Goal: Complete application form

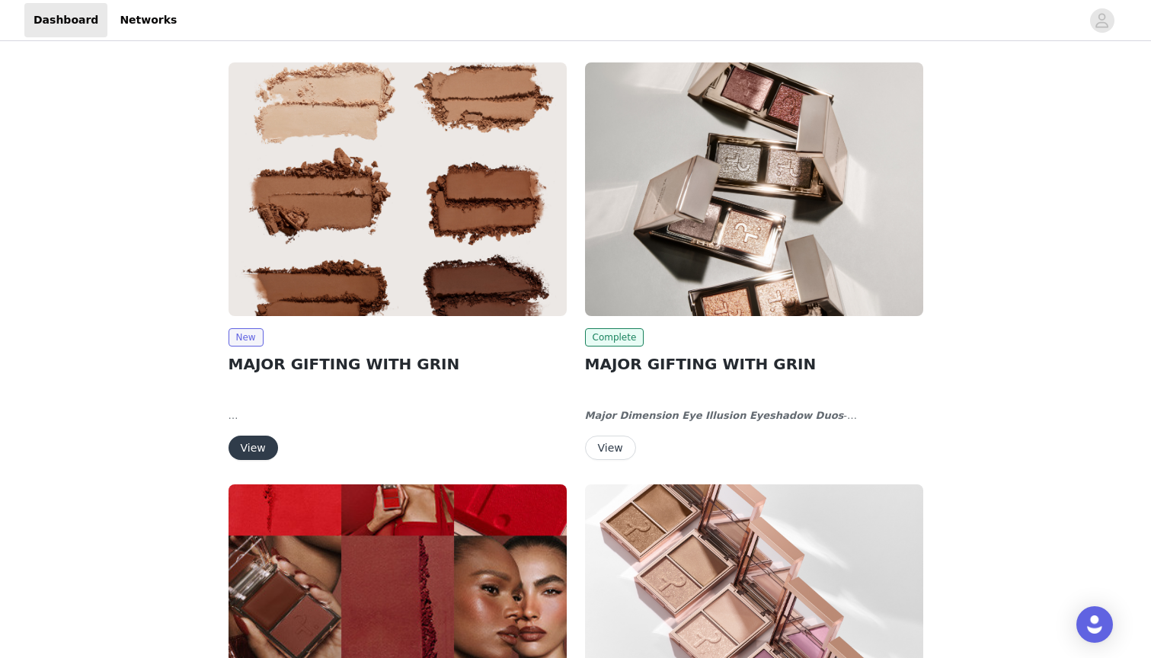
click at [251, 445] on button "View" at bounding box center [252, 448] width 49 height 24
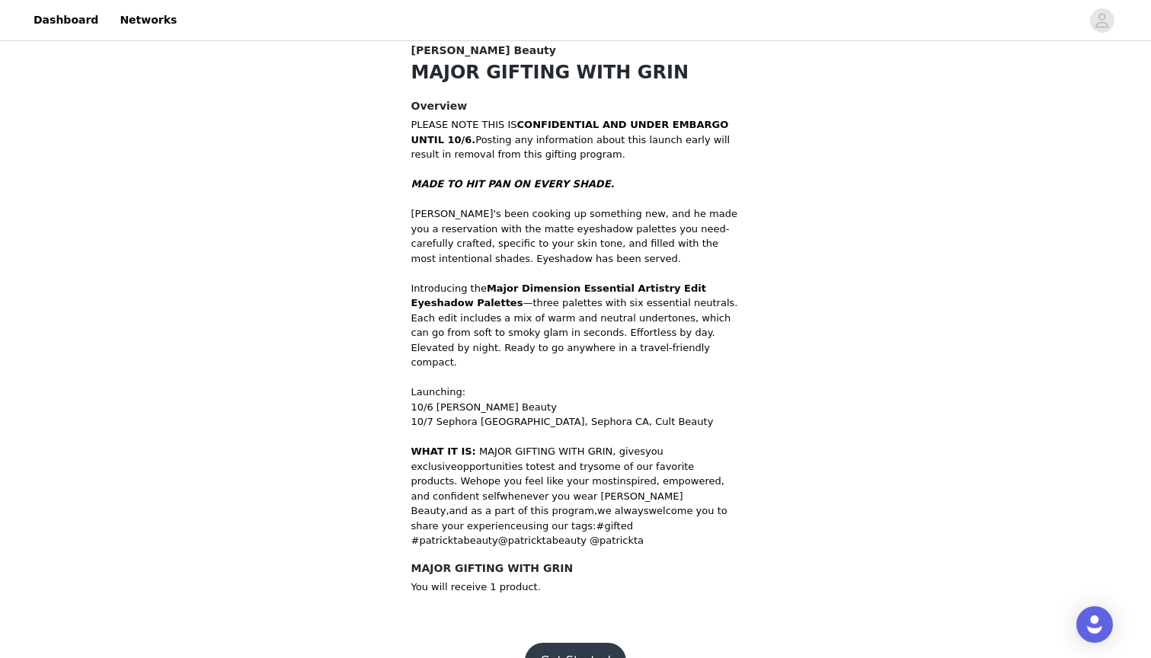
scroll to position [409, 0]
click at [582, 643] on button "Get Started" at bounding box center [575, 661] width 101 height 37
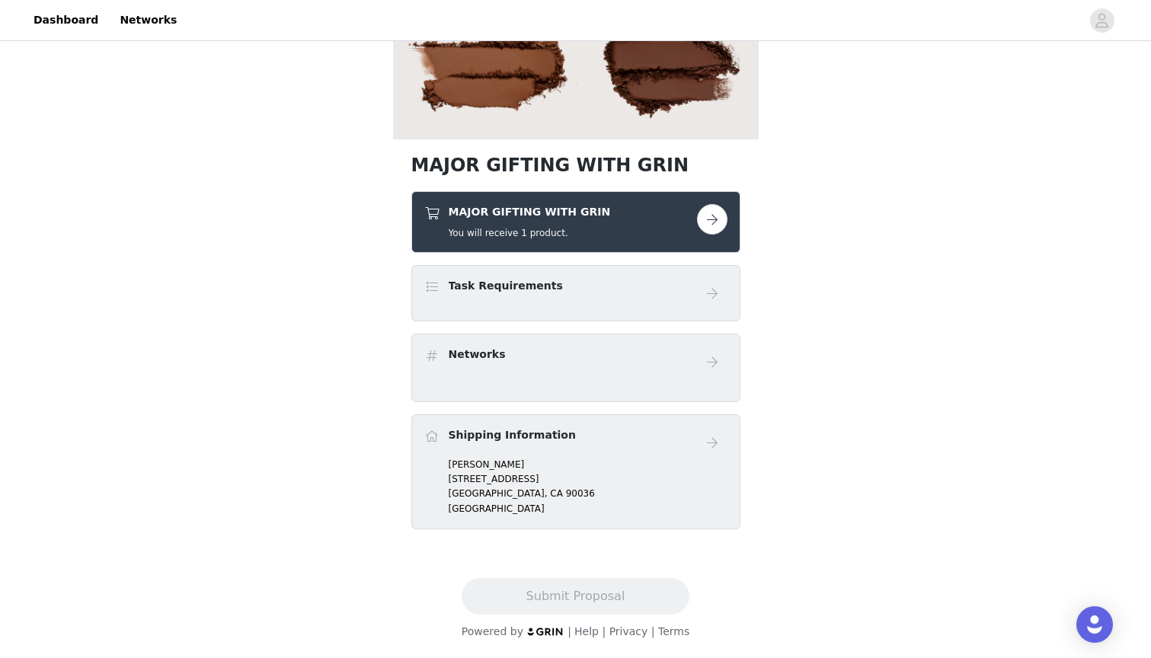
scroll to position [270, 0]
click at [717, 222] on button "button" at bounding box center [712, 219] width 30 height 30
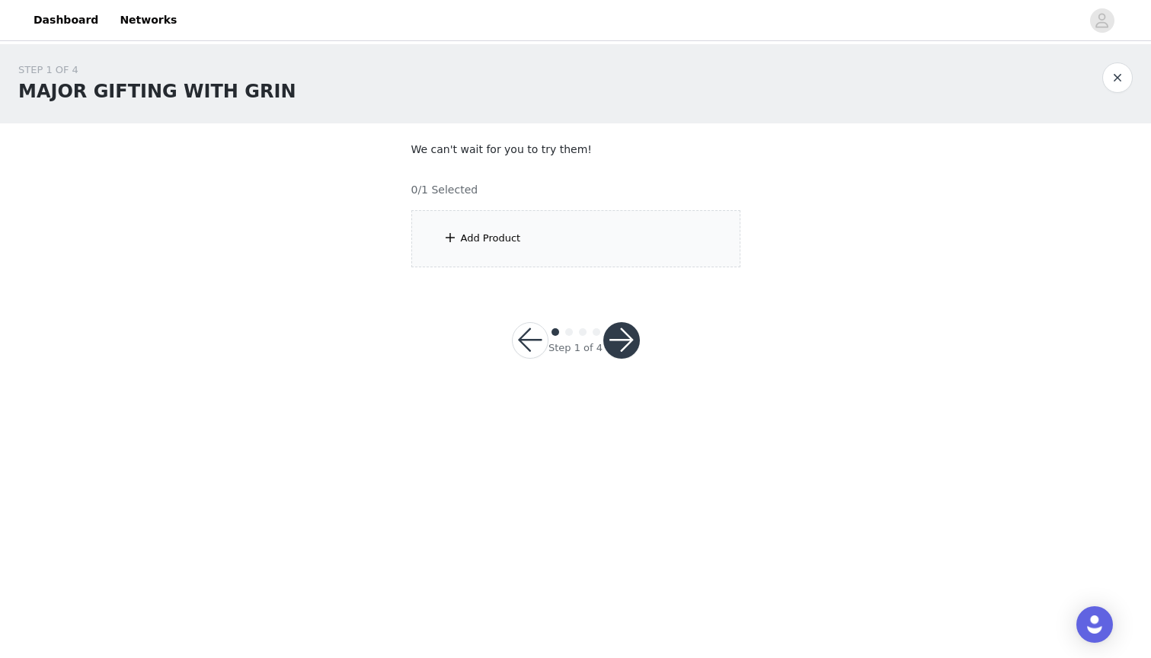
click at [571, 225] on div "Add Product" at bounding box center [575, 238] width 329 height 57
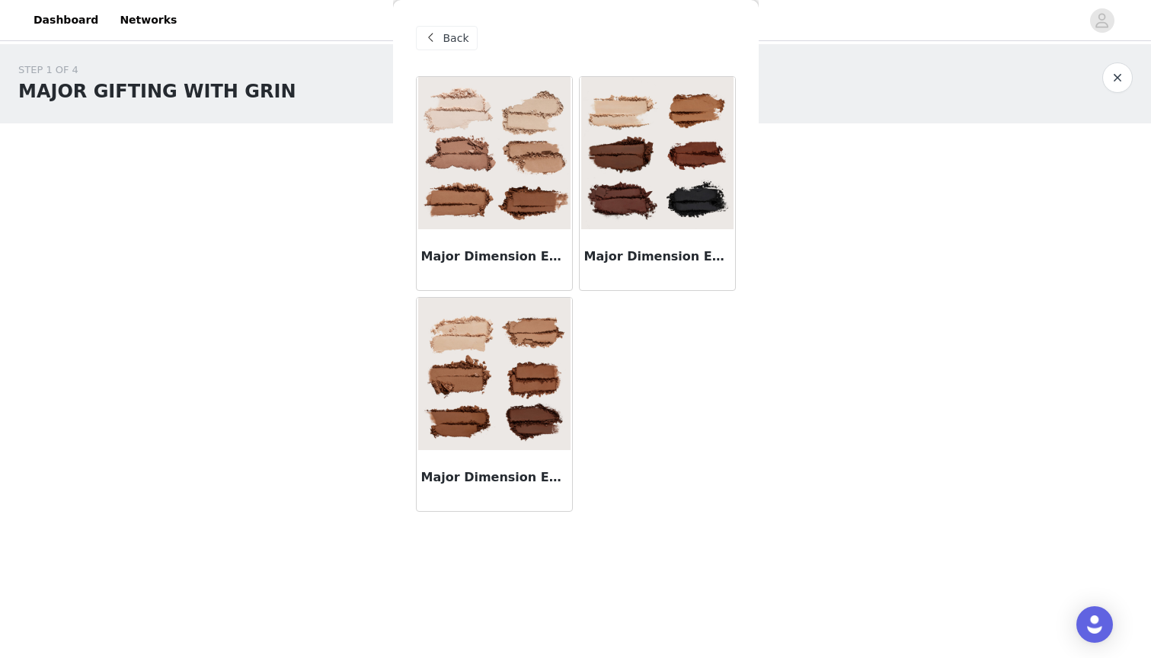
click at [504, 441] on img at bounding box center [494, 374] width 152 height 152
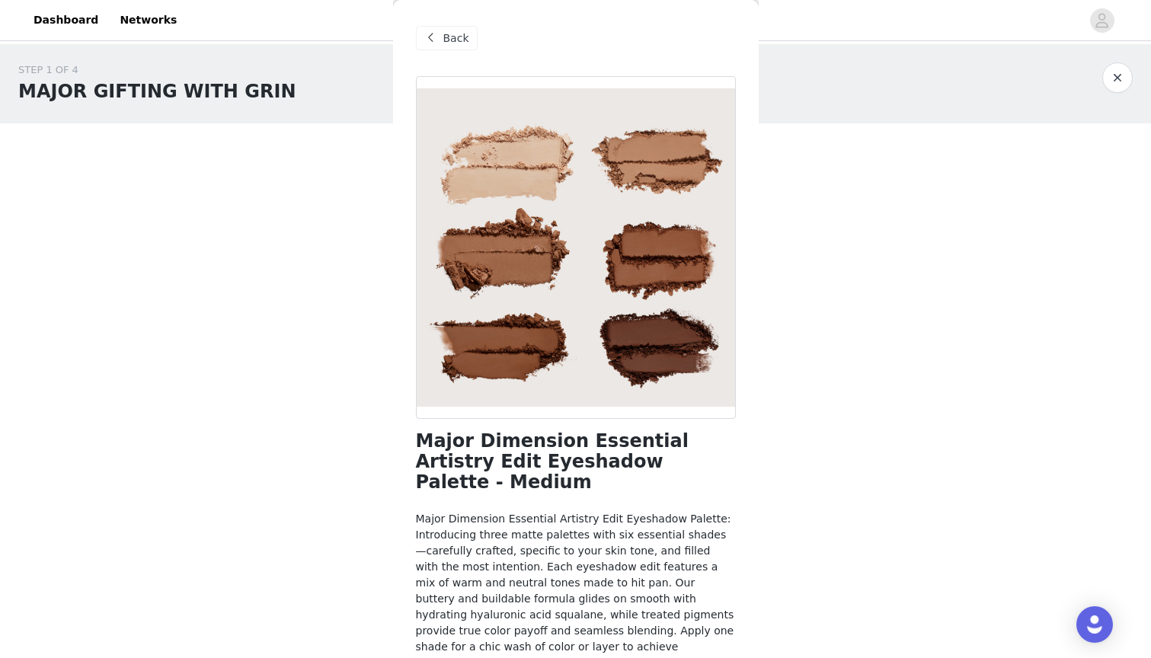
click at [459, 49] on div "Back" at bounding box center [447, 38] width 62 height 24
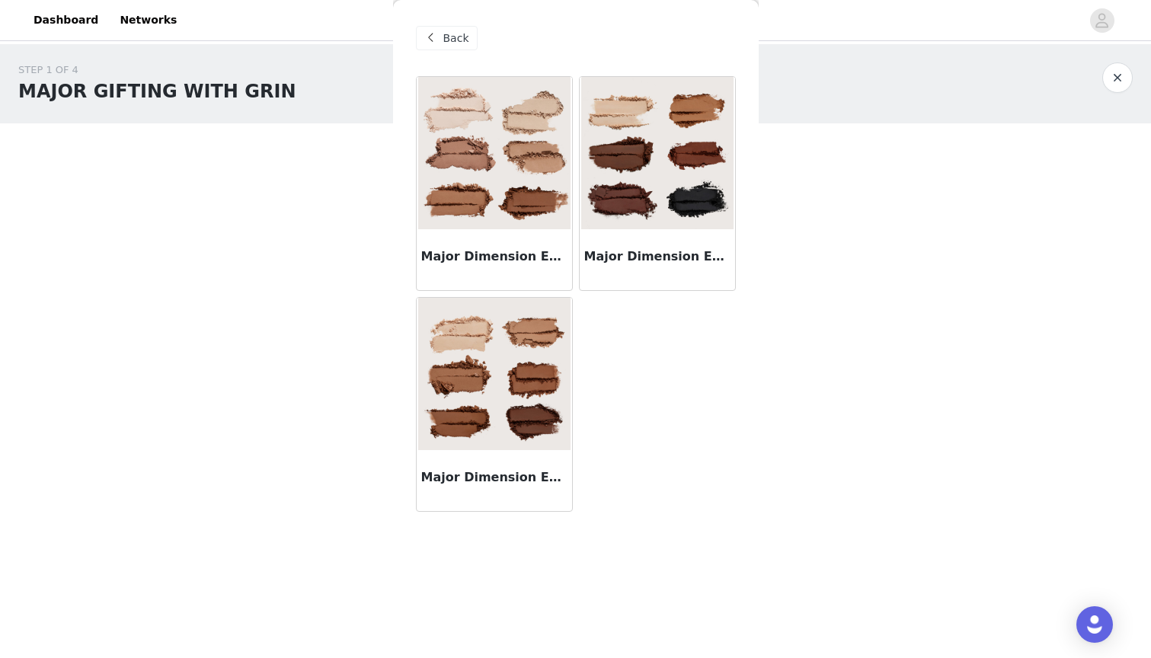
click at [455, 224] on img at bounding box center [494, 153] width 152 height 152
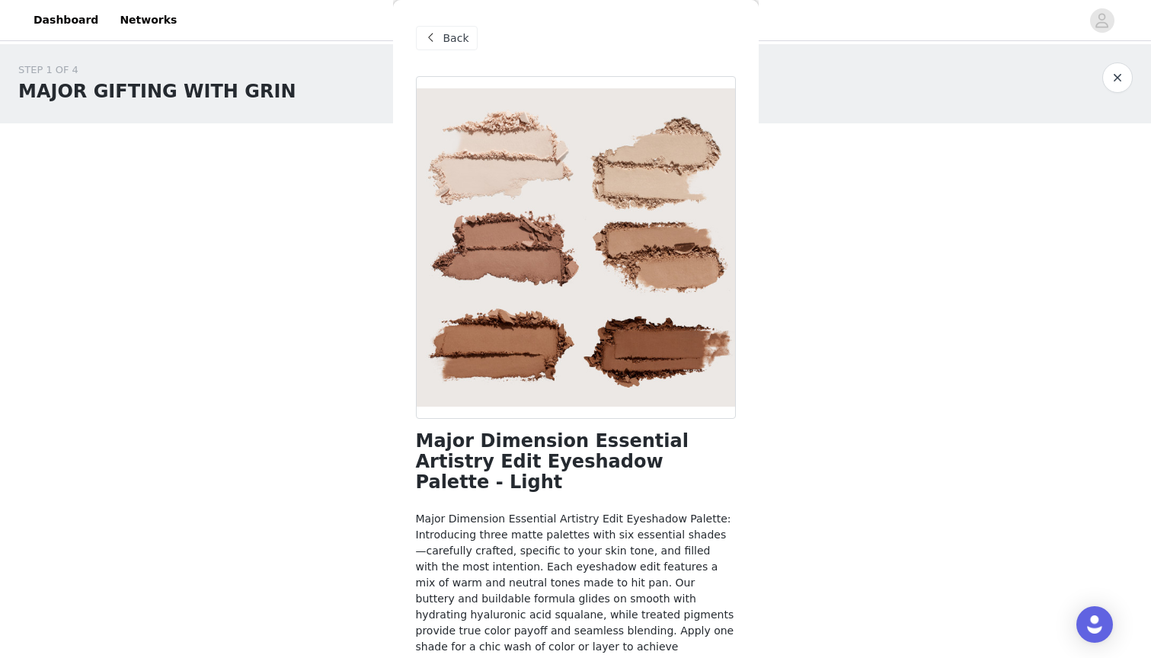
click at [445, 27] on div "Back" at bounding box center [447, 38] width 62 height 24
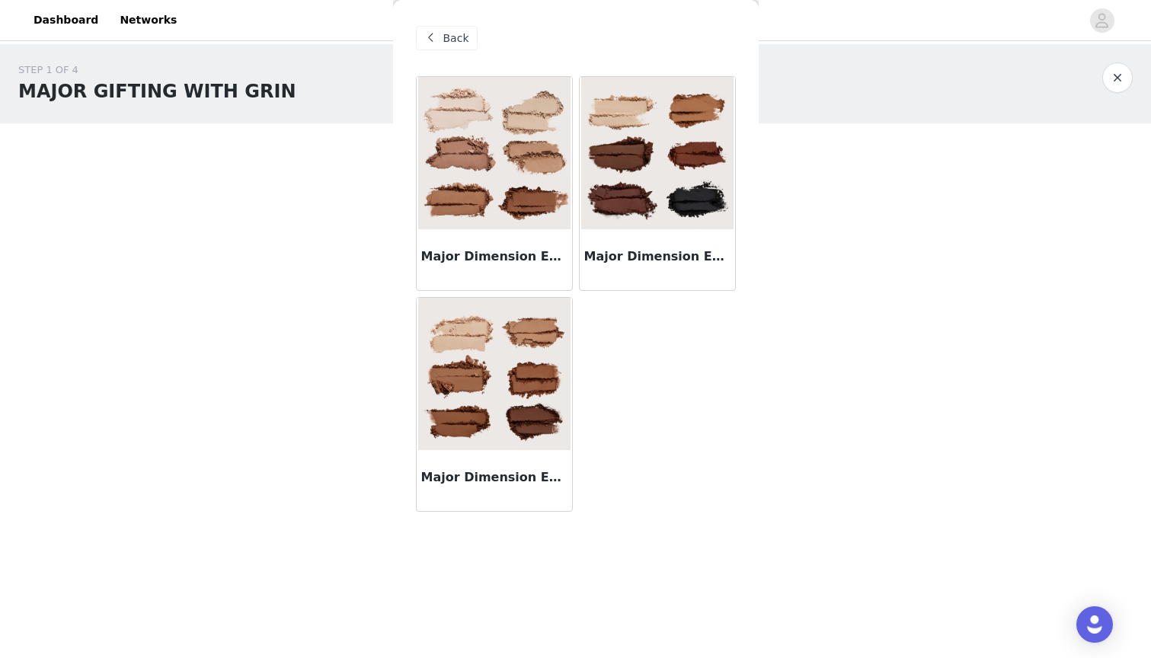
click at [465, 429] on img at bounding box center [494, 374] width 152 height 152
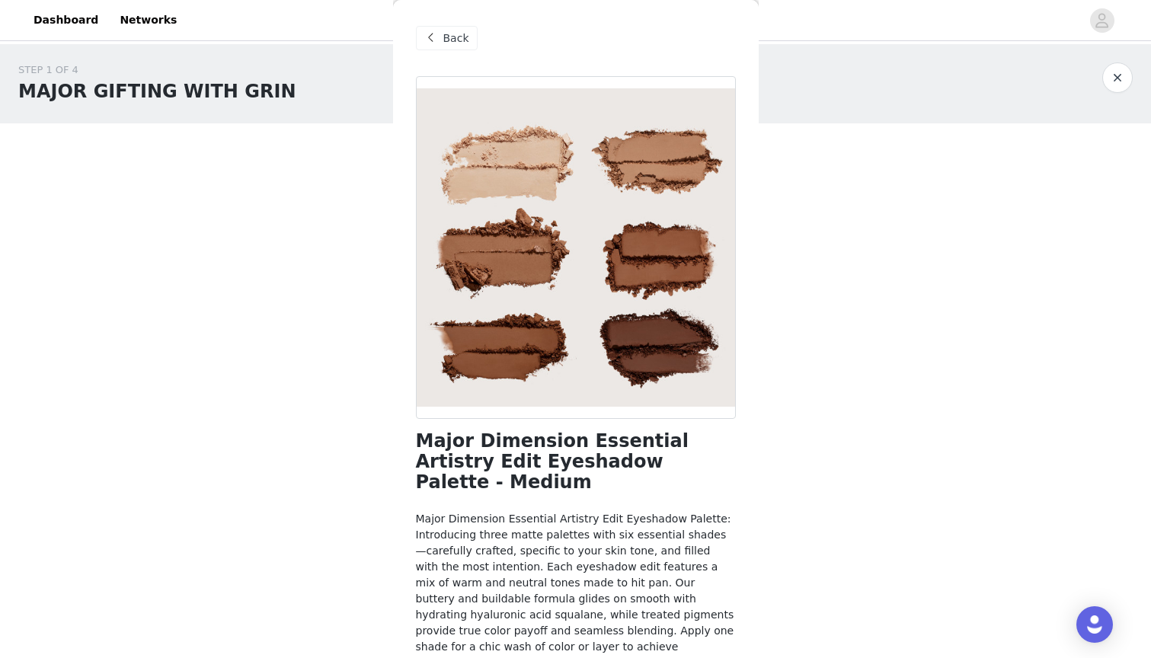
scroll to position [-1, 0]
click at [458, 33] on span "Back" at bounding box center [456, 38] width 26 height 16
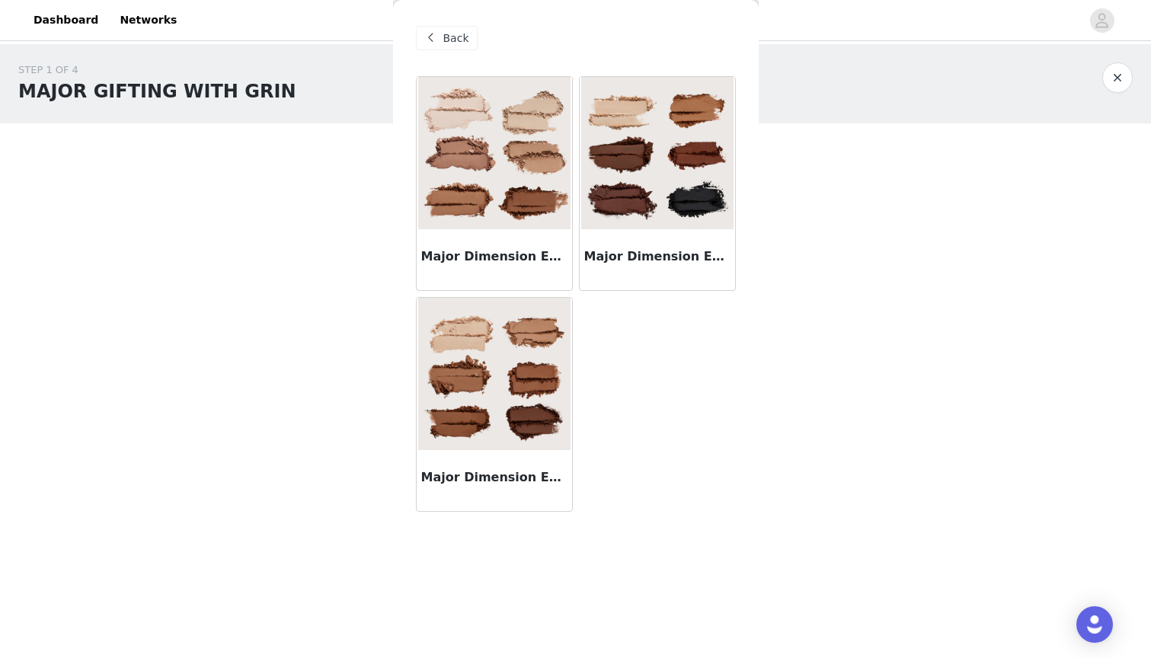
click at [522, 344] on img at bounding box center [494, 374] width 152 height 152
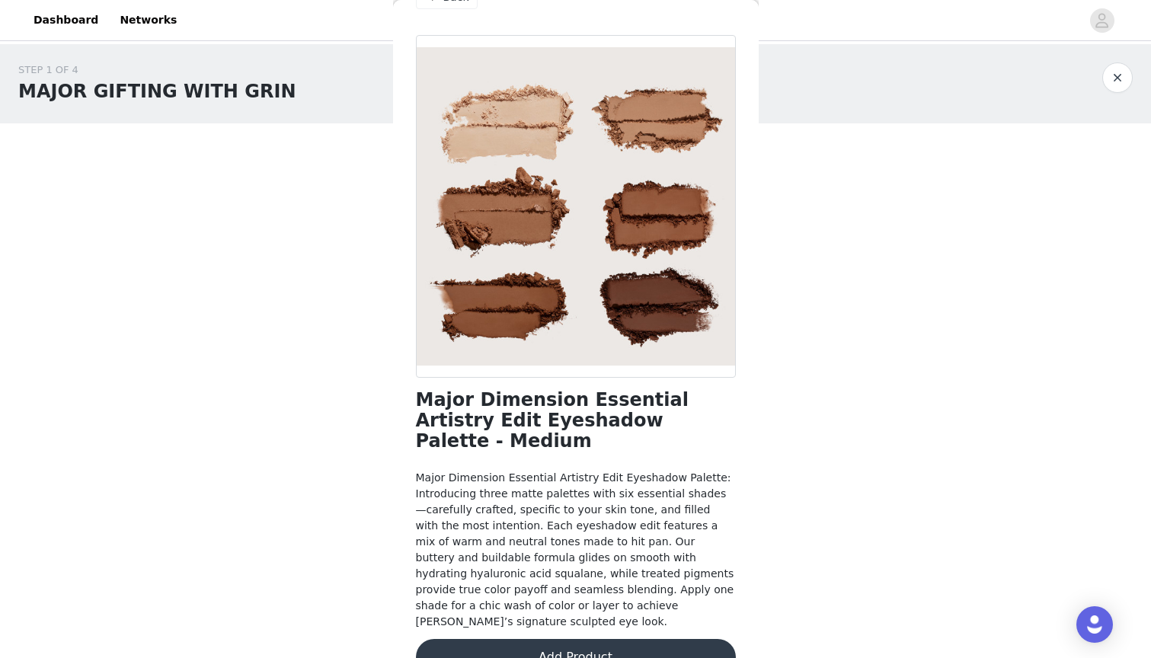
scroll to position [40, 0]
click at [589, 640] on button "Add Product" at bounding box center [576, 658] width 320 height 37
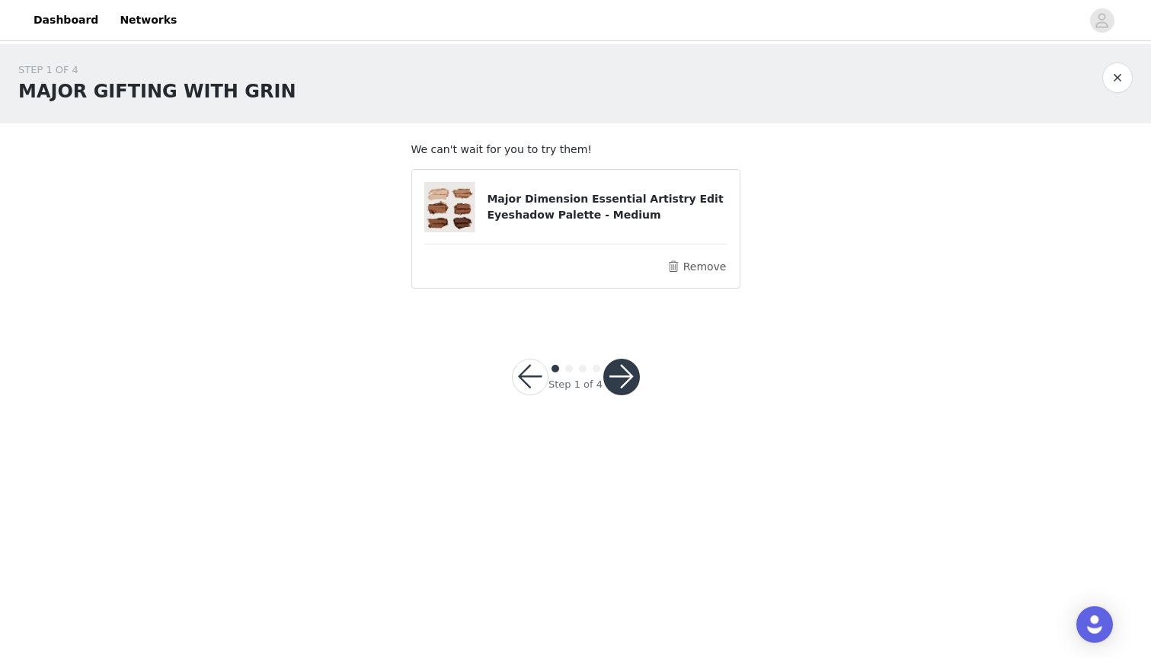
click at [609, 385] on button "button" at bounding box center [621, 377] width 37 height 37
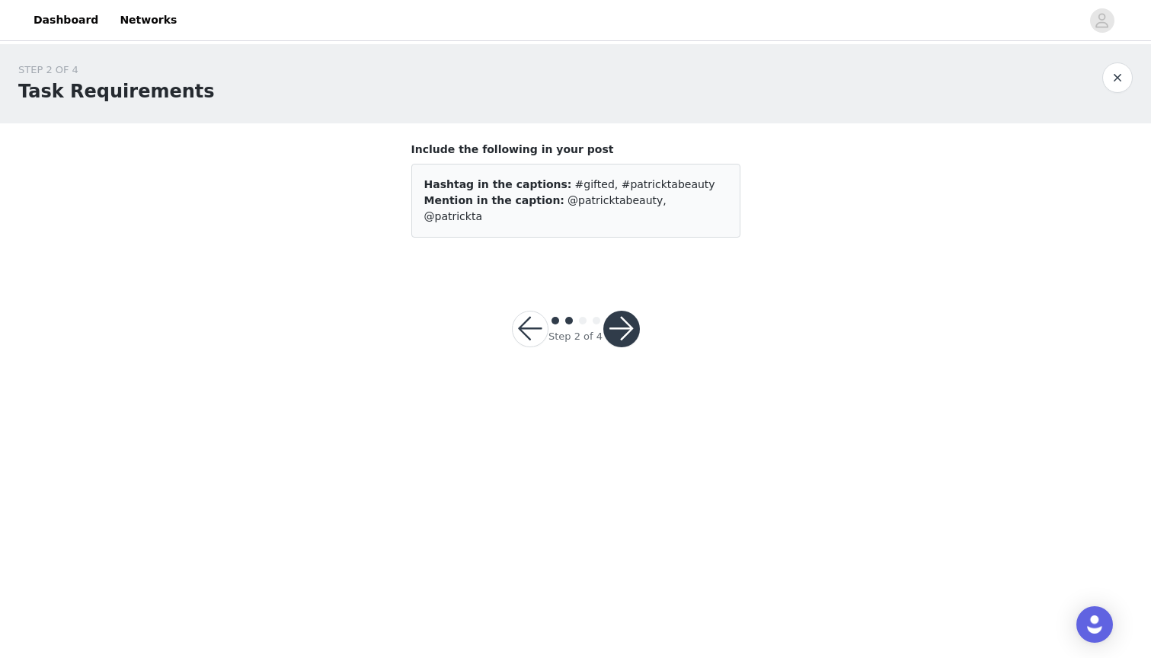
click at [631, 311] on button "button" at bounding box center [621, 329] width 37 height 37
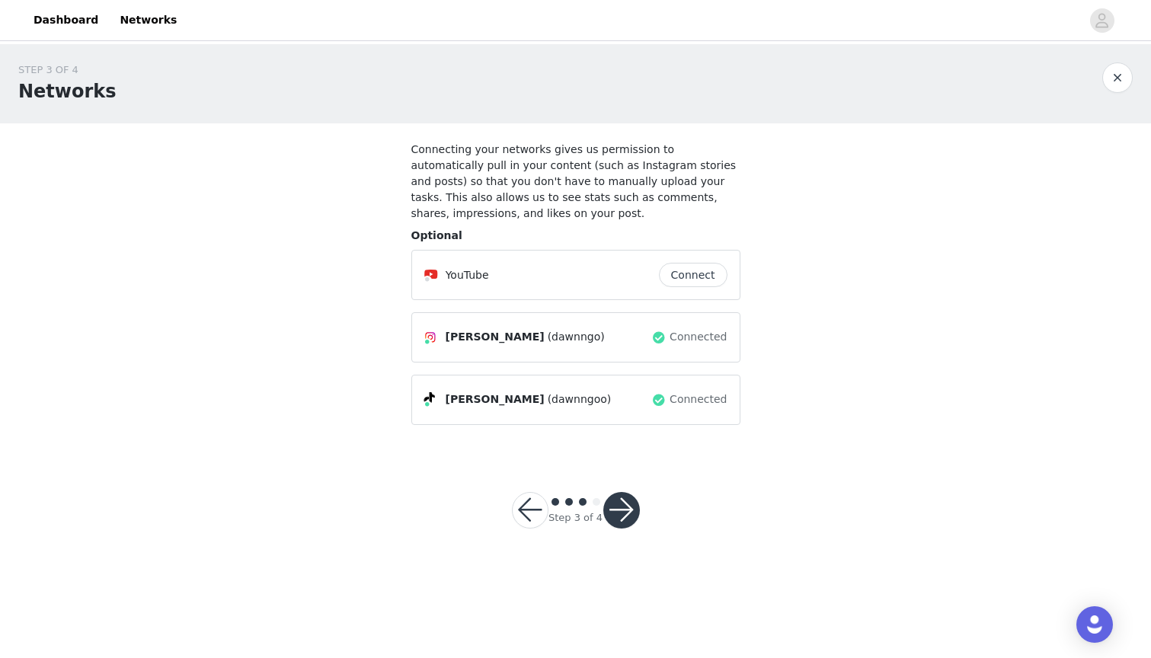
click at [625, 518] on button "button" at bounding box center [621, 510] width 37 height 37
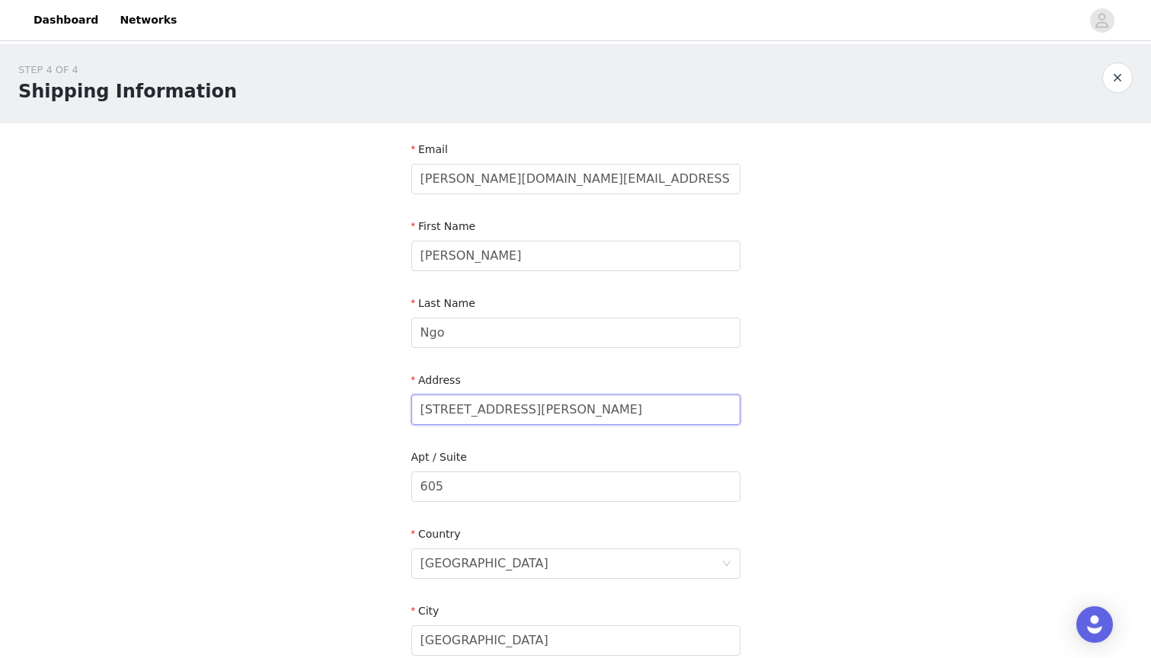
type input "[STREET_ADDRESS][PERSON_NAME]"
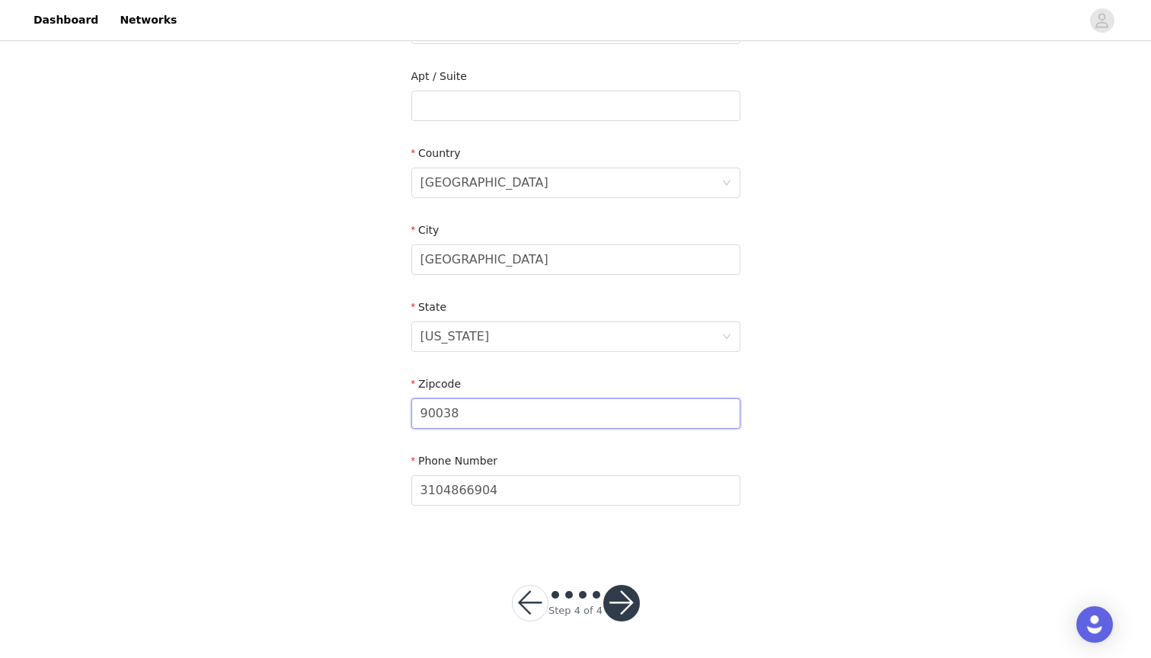
scroll to position [380, 0]
type input "90038"
click at [620, 612] on button "button" at bounding box center [621, 604] width 37 height 37
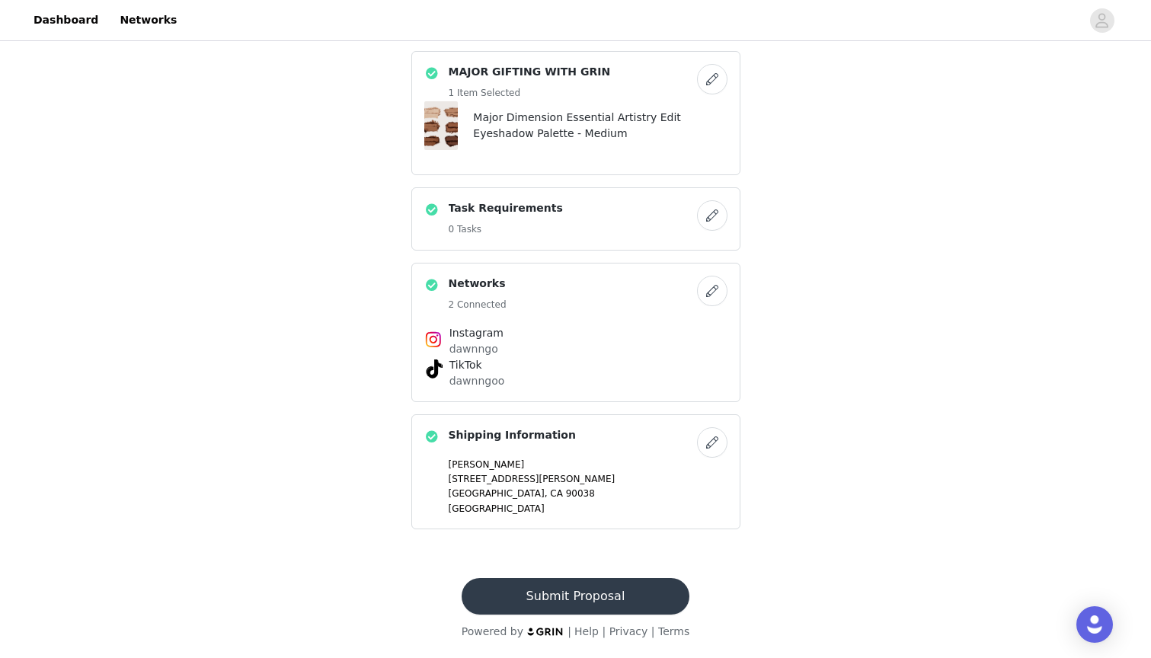
click at [618, 592] on button "Submit Proposal" at bounding box center [575, 596] width 228 height 37
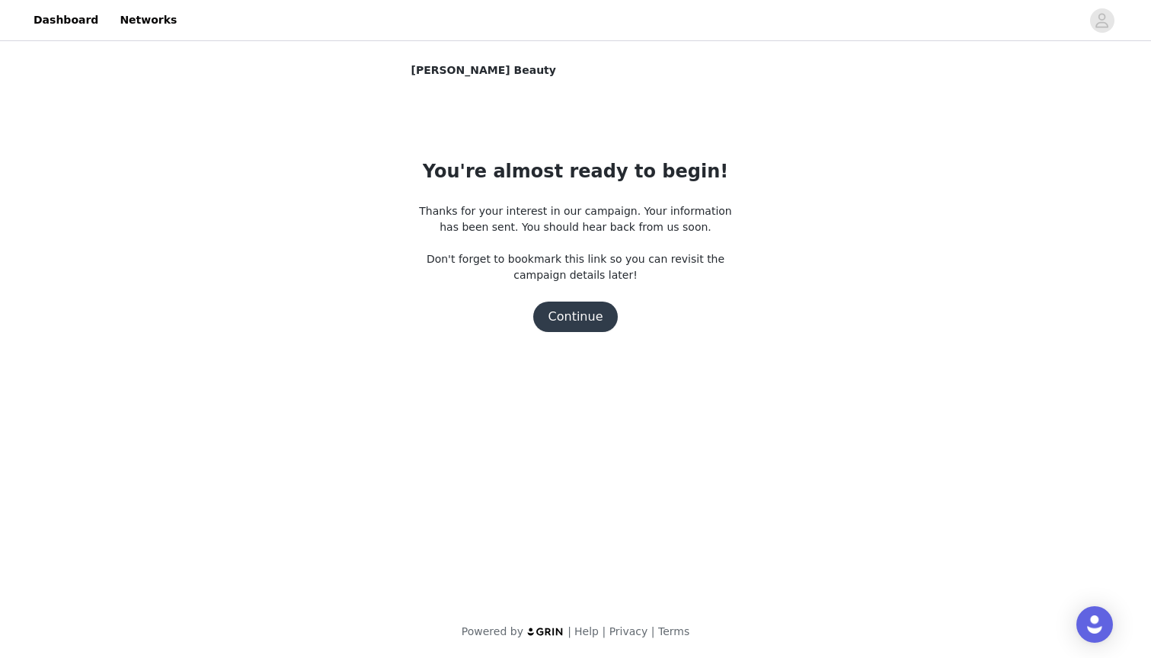
click at [580, 319] on button "Continue" at bounding box center [575, 317] width 85 height 30
